Goal: Transaction & Acquisition: Purchase product/service

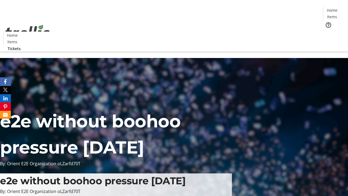
click at [327, 32] on span "Tickets" at bounding box center [333, 35] width 13 height 6
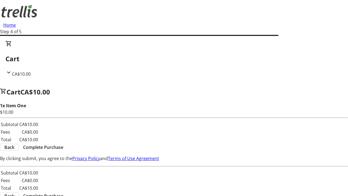
click at [63, 144] on span "Complete Purchase" at bounding box center [43, 147] width 40 height 7
